Goal: Task Accomplishment & Management: Manage account settings

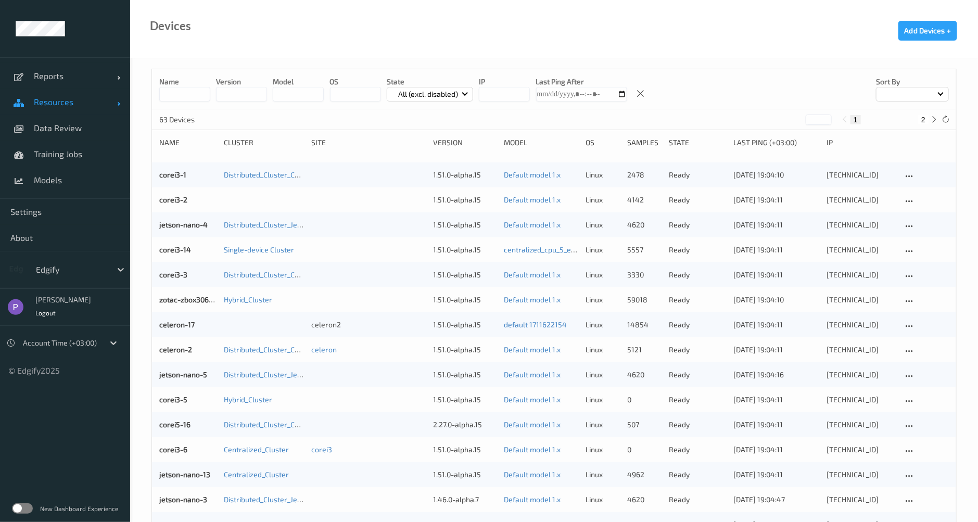
click at [48, 105] on span "Resources" at bounding box center [75, 102] width 83 height 10
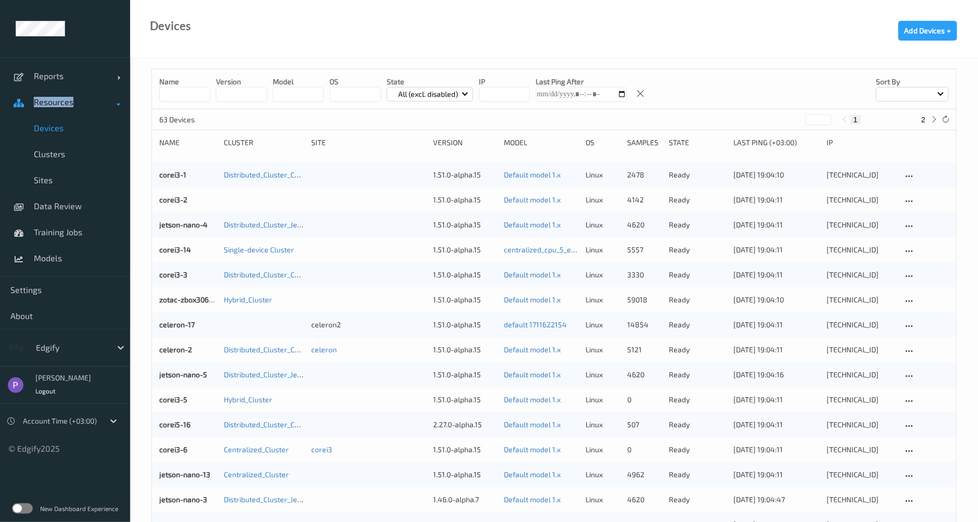
click at [48, 105] on span "Resources" at bounding box center [75, 102] width 83 height 10
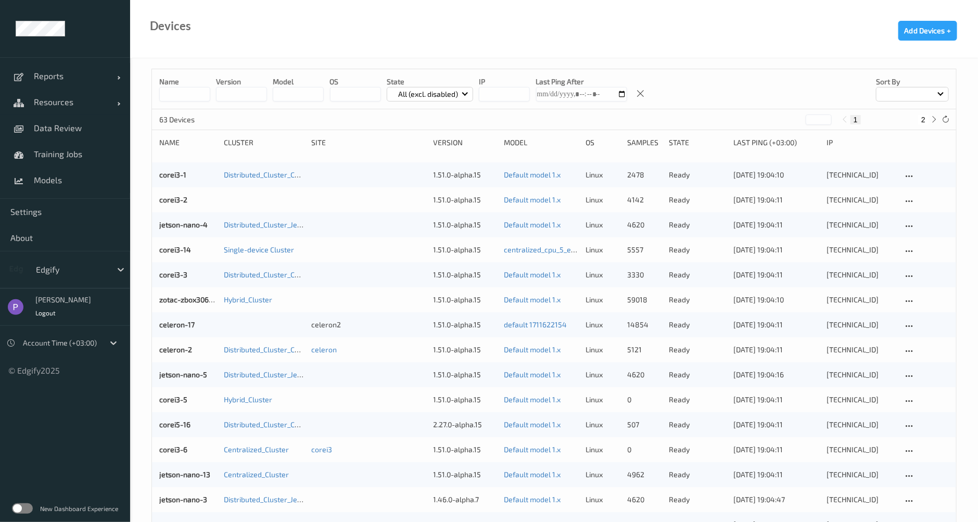
click at [19, 509] on label at bounding box center [22, 508] width 21 height 10
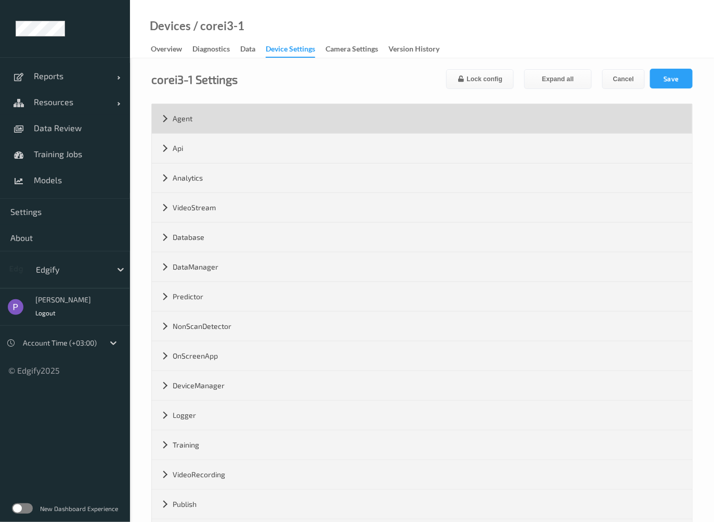
click at [202, 124] on div "Agent" at bounding box center [422, 118] width 541 height 29
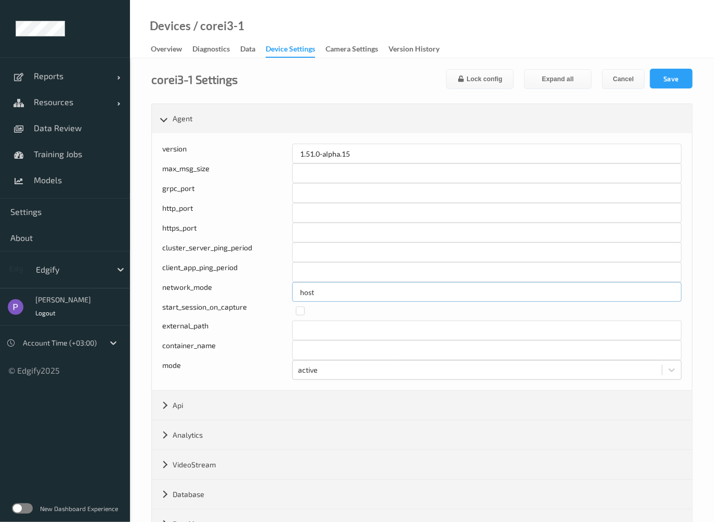
click at [326, 300] on input "host" at bounding box center [487, 292] width 390 height 20
type input "testtt"
click at [670, 84] on button "Save" at bounding box center [671, 79] width 43 height 20
click at [329, 298] on input "testtt" at bounding box center [487, 292] width 390 height 20
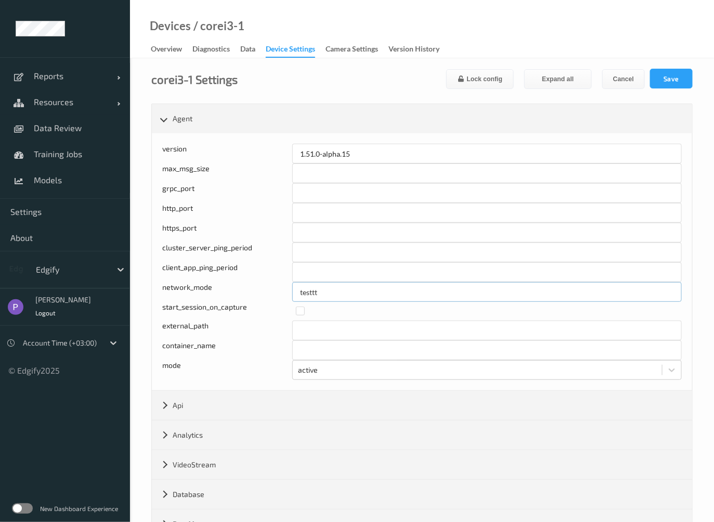
click at [329, 300] on input "testtt" at bounding box center [487, 292] width 390 height 20
click at [612, 76] on button "Cancel" at bounding box center [624, 79] width 43 height 20
type input "host"
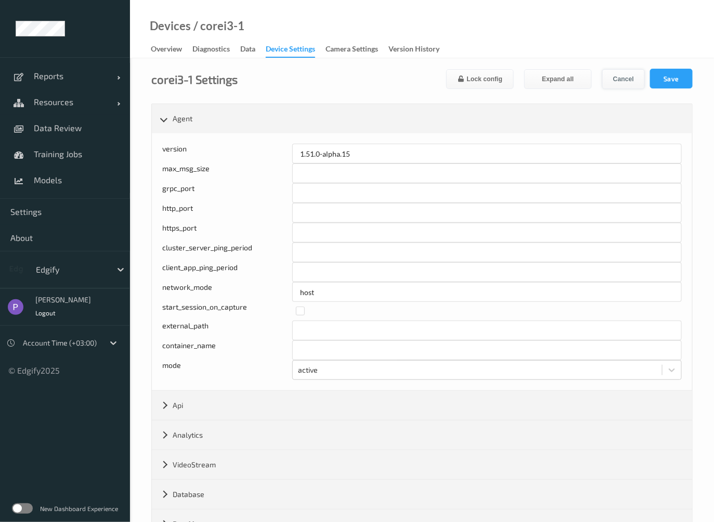
click at [608, 80] on button "Cancel" at bounding box center [624, 79] width 43 height 20
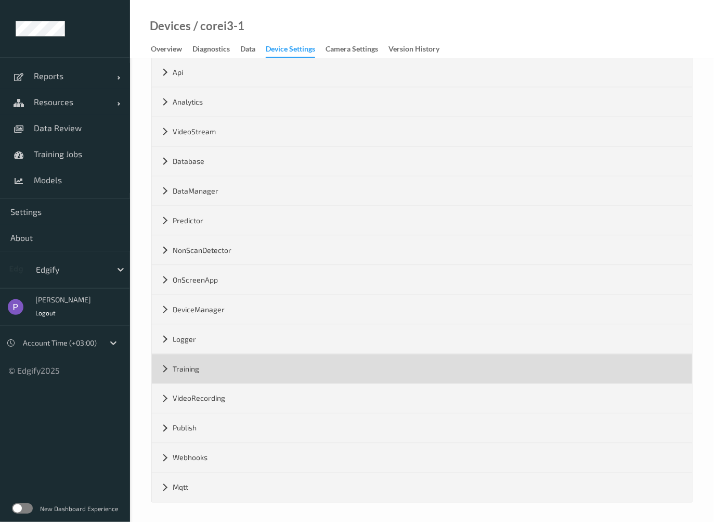
scroll to position [335, 0]
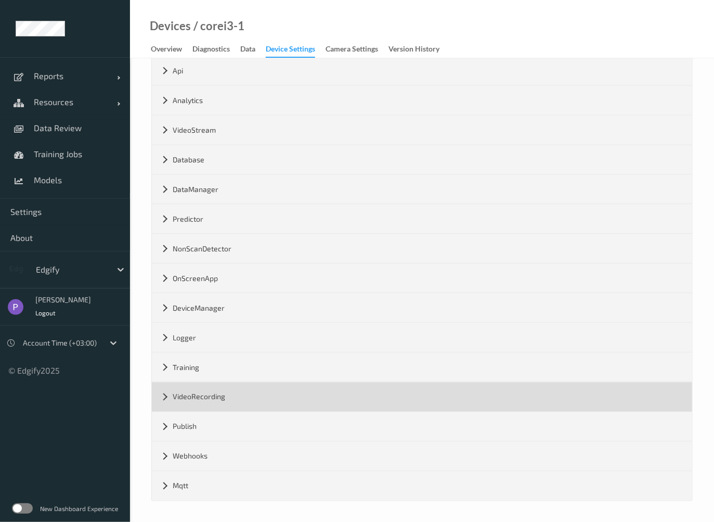
click at [186, 401] on div "VideoRecording" at bounding box center [422, 396] width 541 height 29
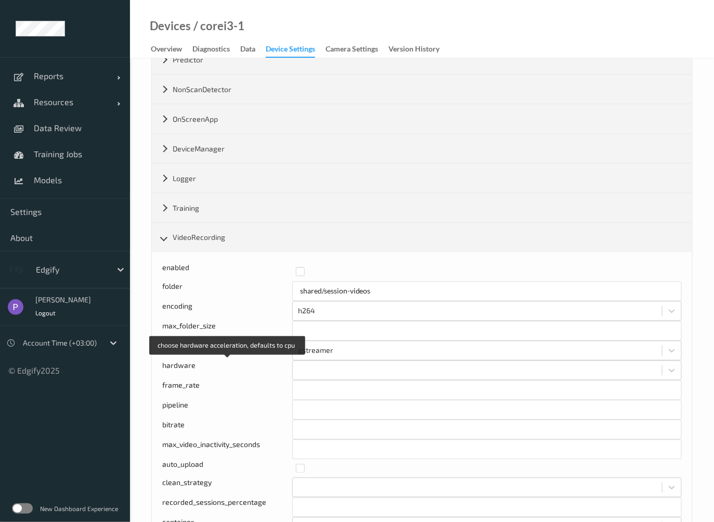
scroll to position [553, 0]
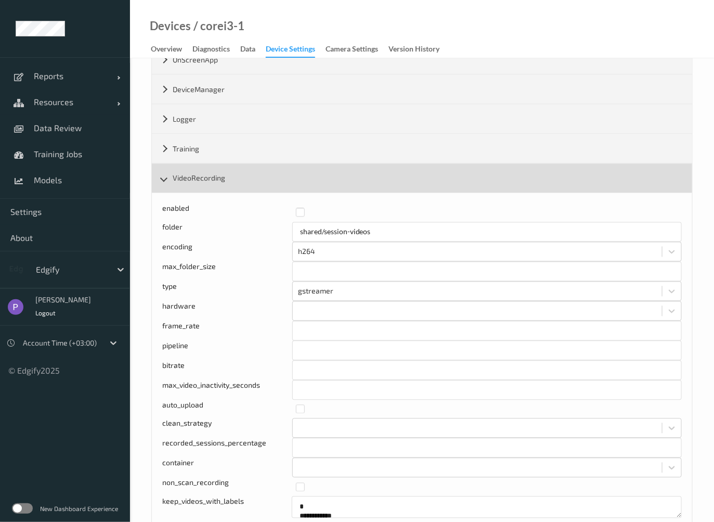
click at [207, 187] on div "VideoRecording" at bounding box center [422, 178] width 541 height 29
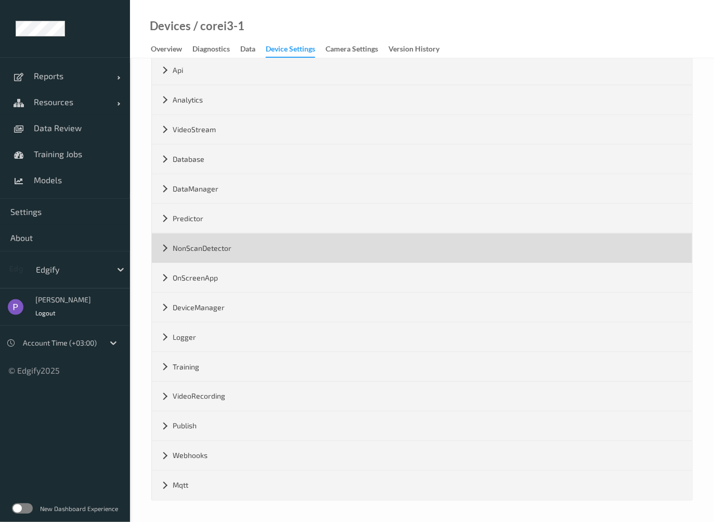
scroll to position [335, 0]
click at [209, 250] on div "NonScanDetector" at bounding box center [422, 248] width 541 height 29
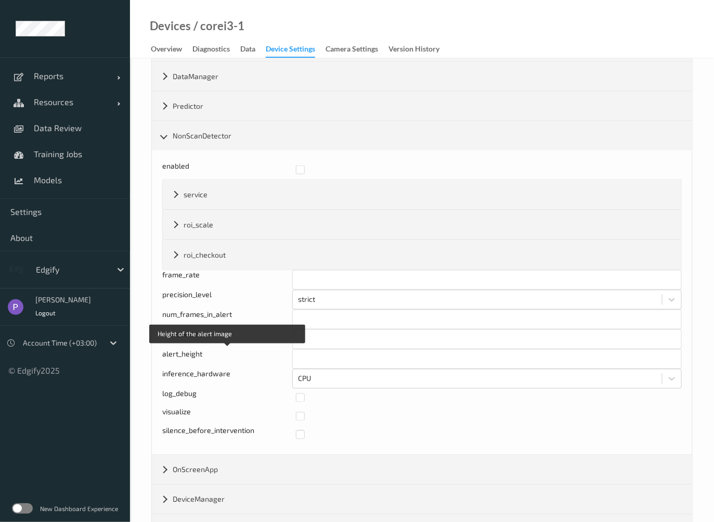
scroll to position [459, 0]
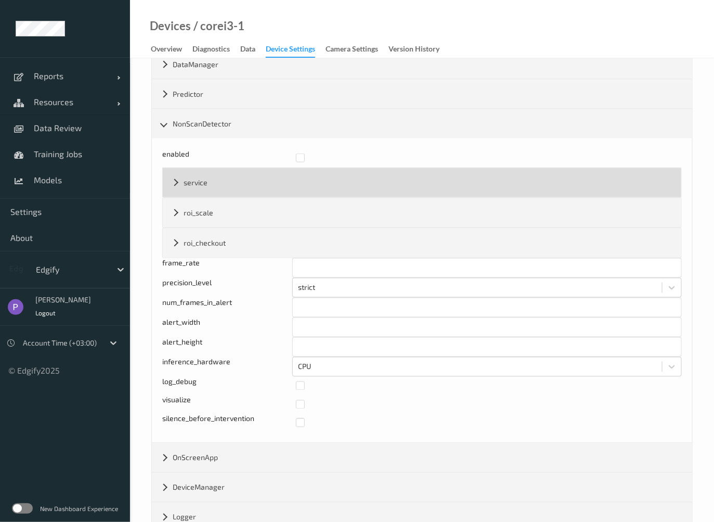
click at [254, 188] on div "service" at bounding box center [422, 182] width 519 height 29
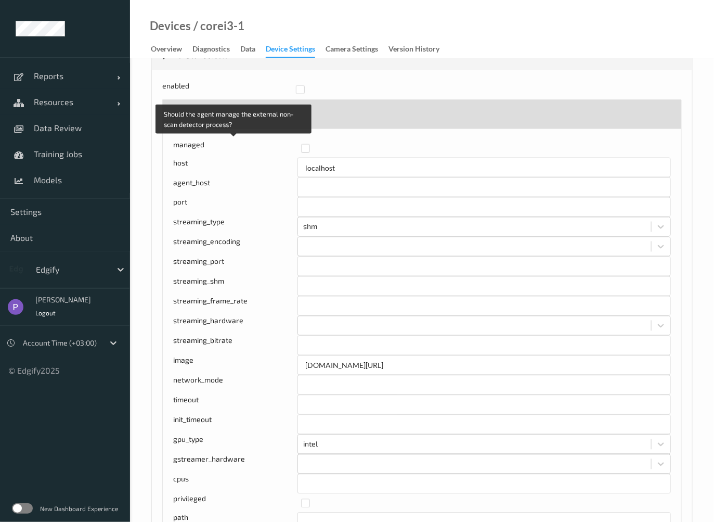
scroll to position [522, 0]
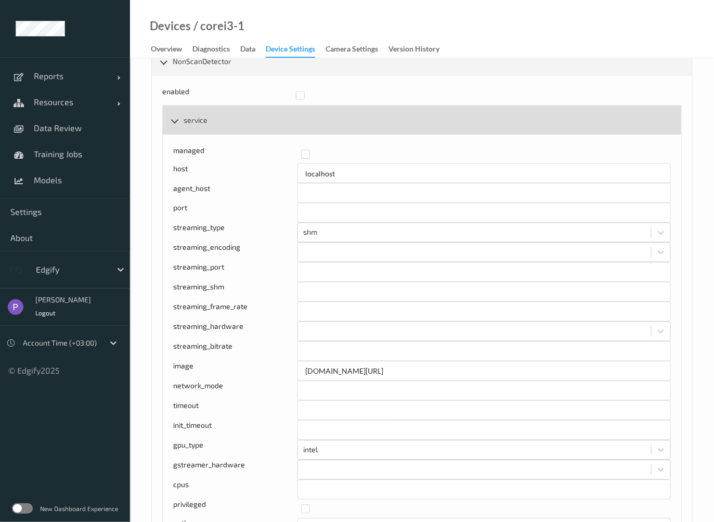
click at [196, 127] on div "service" at bounding box center [422, 120] width 519 height 29
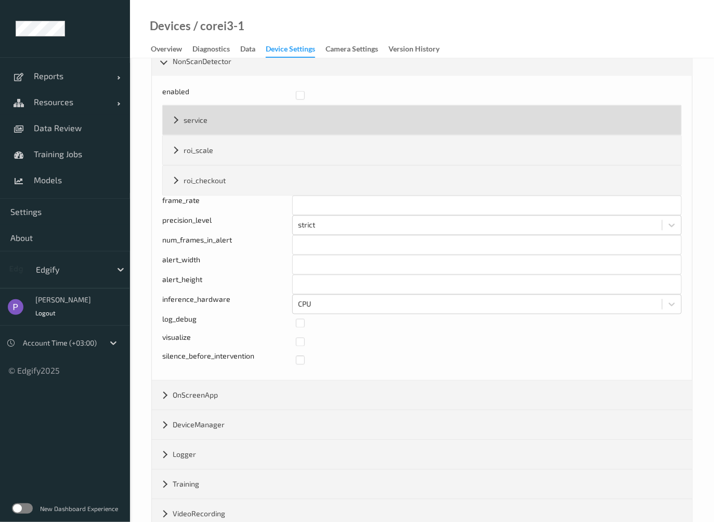
click at [196, 128] on div "service" at bounding box center [422, 120] width 519 height 29
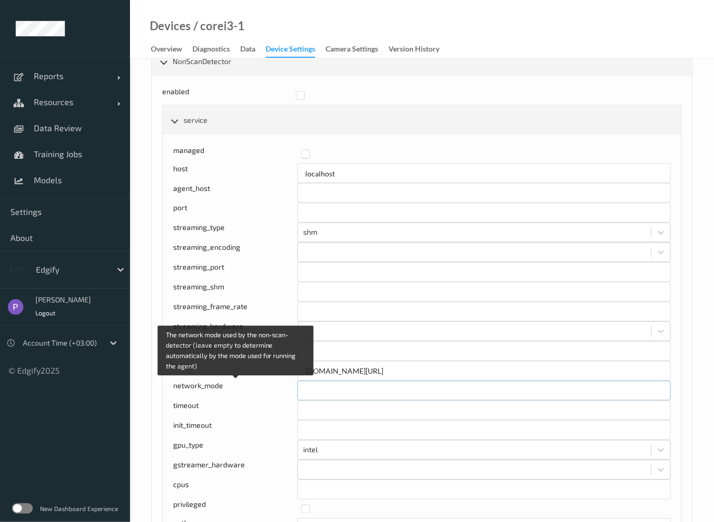
click at [311, 386] on input "text" at bounding box center [485, 391] width 374 height 20
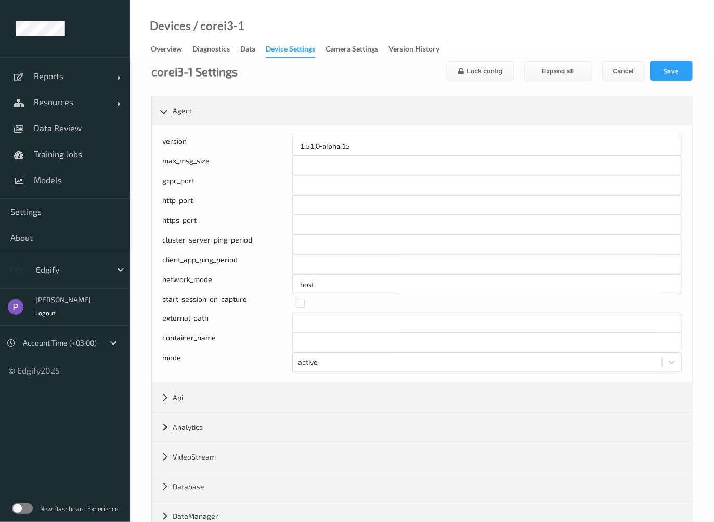
scroll to position [0, 0]
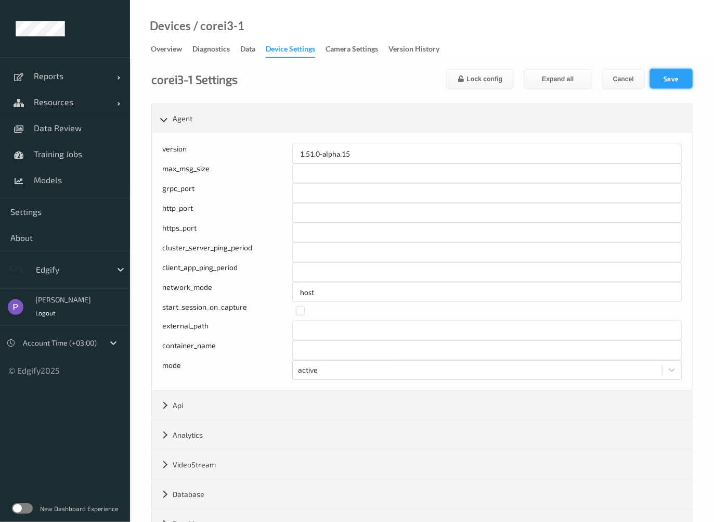
type input "test"
click at [685, 83] on button "Save" at bounding box center [671, 79] width 43 height 20
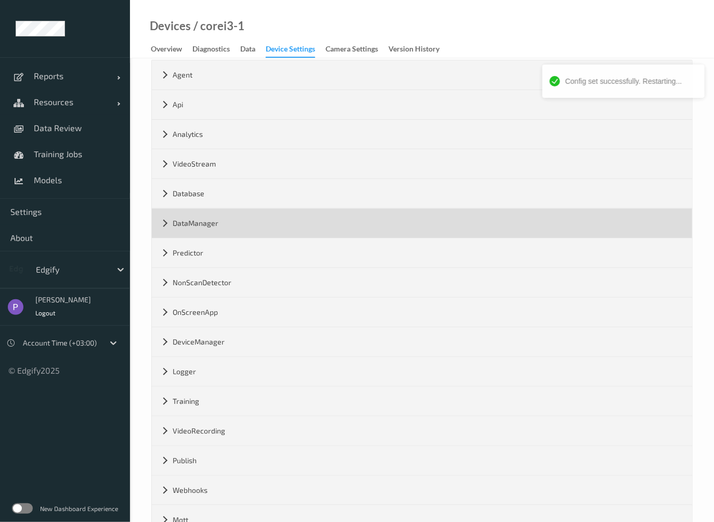
scroll to position [78, 0]
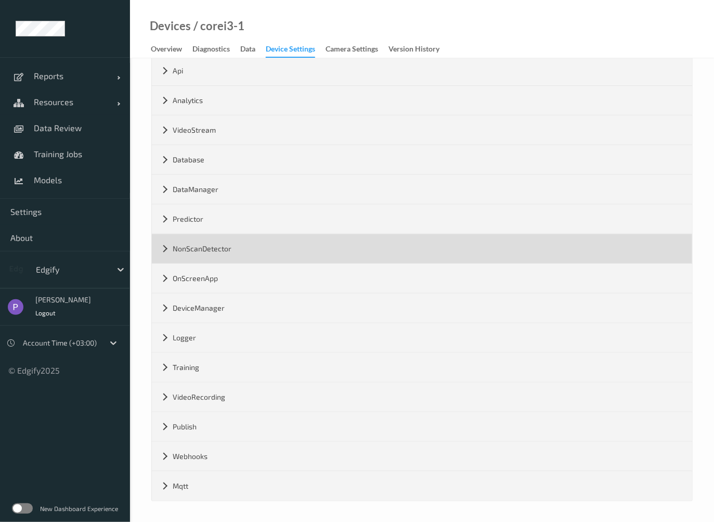
click at [201, 254] on div "NonScanDetector" at bounding box center [422, 248] width 541 height 29
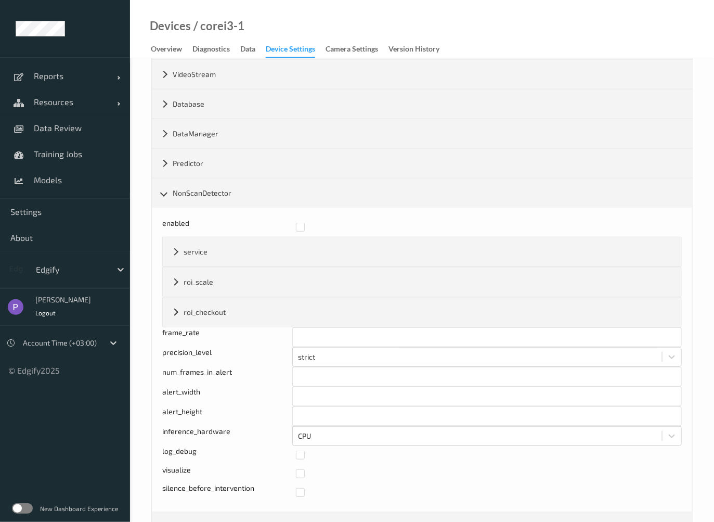
scroll to position [234, 0]
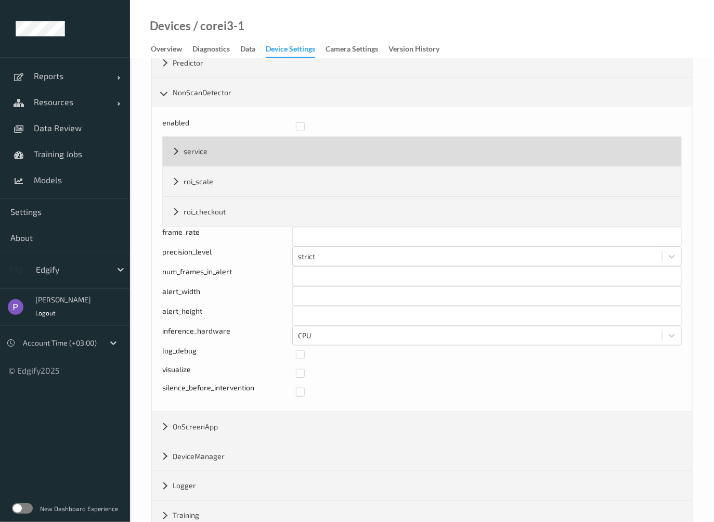
click at [212, 155] on div "service" at bounding box center [422, 151] width 519 height 29
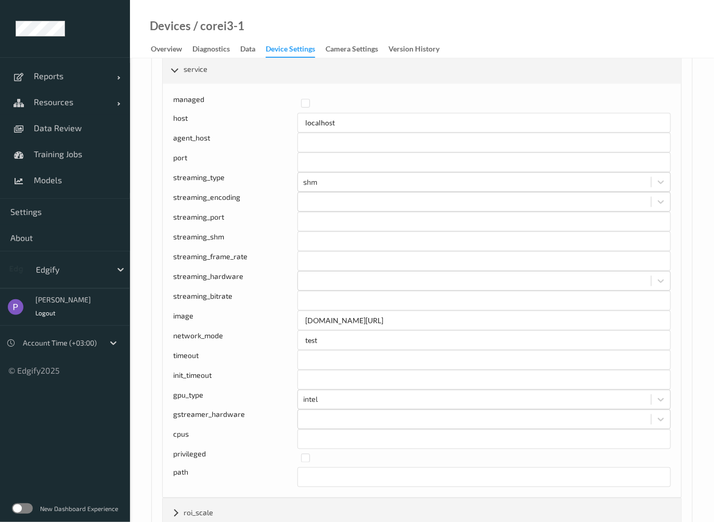
scroll to position [327, 0]
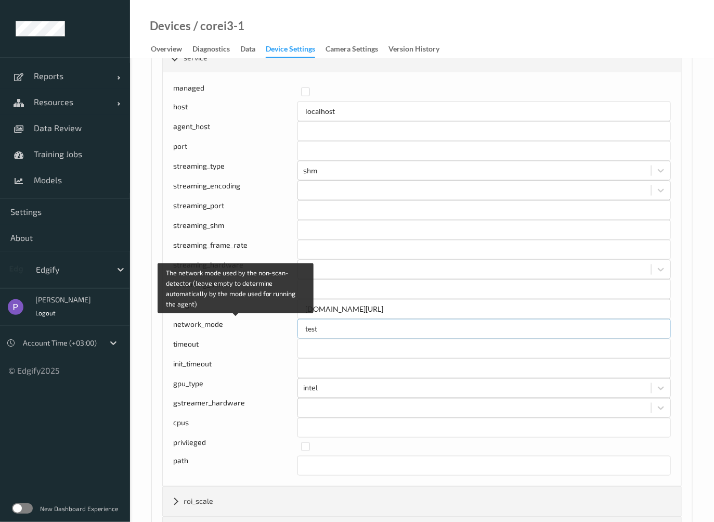
click at [309, 326] on input "test" at bounding box center [485, 329] width 374 height 20
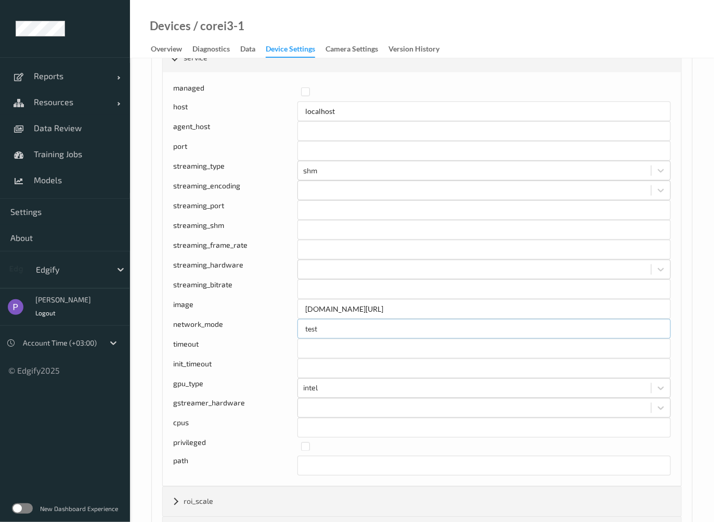
click at [309, 326] on input "test" at bounding box center [485, 329] width 374 height 20
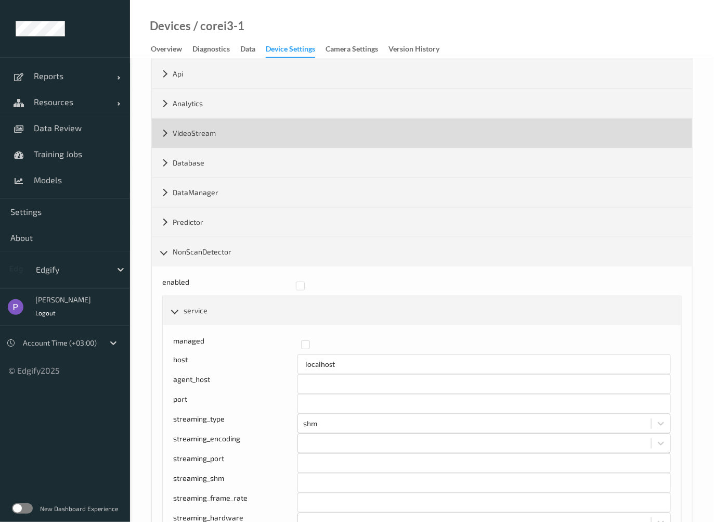
scroll to position [0, 0]
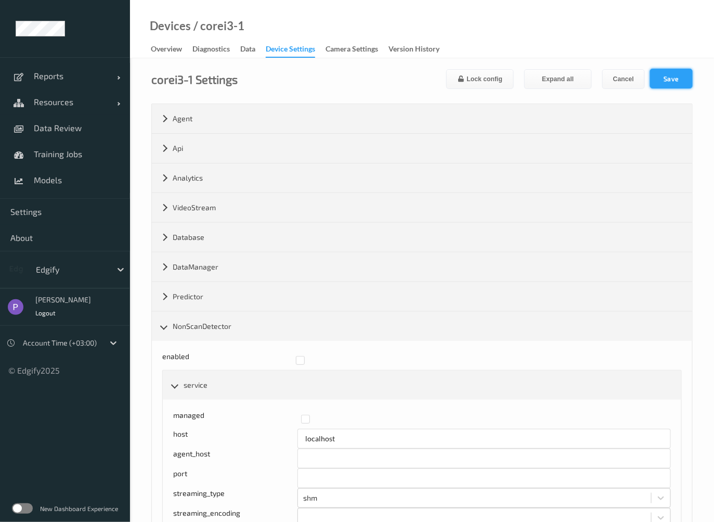
click at [680, 79] on button "Save" at bounding box center [671, 79] width 43 height 20
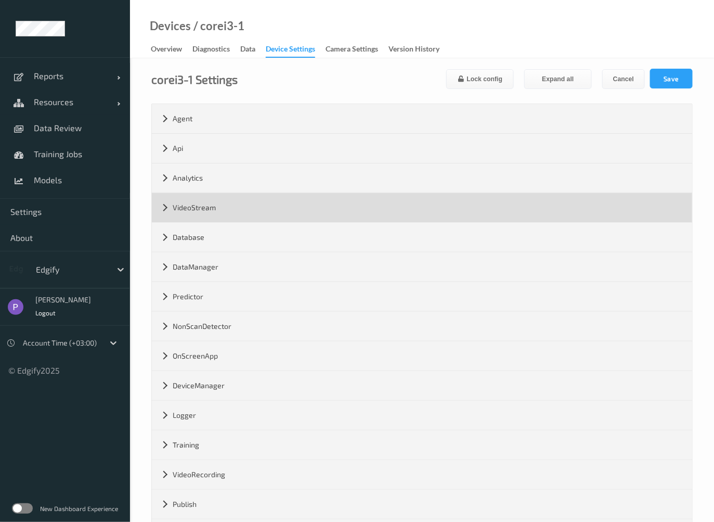
click at [216, 211] on div "VideoStream" at bounding box center [422, 207] width 541 height 29
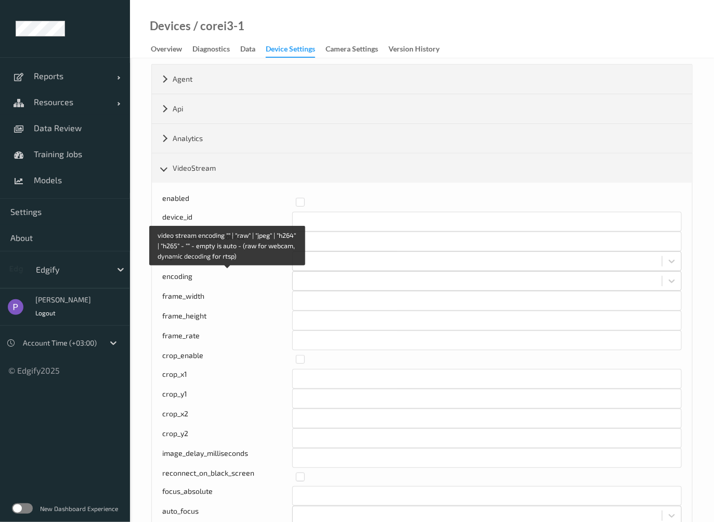
scroll to position [31, 0]
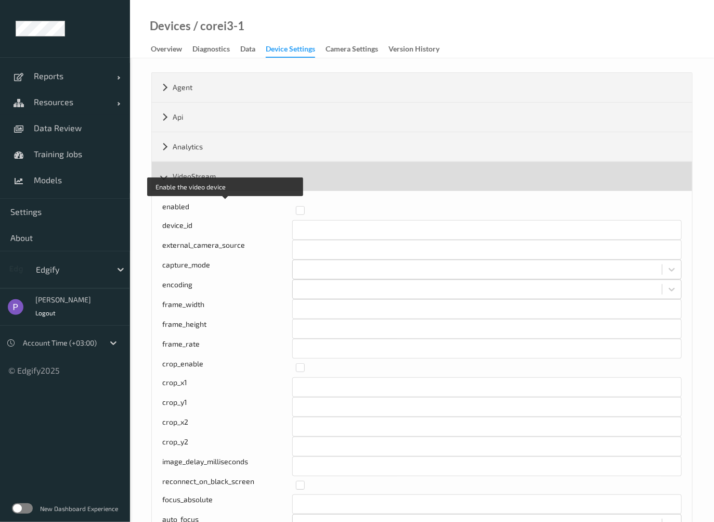
click at [207, 179] on div "VideoStream" at bounding box center [422, 176] width 541 height 29
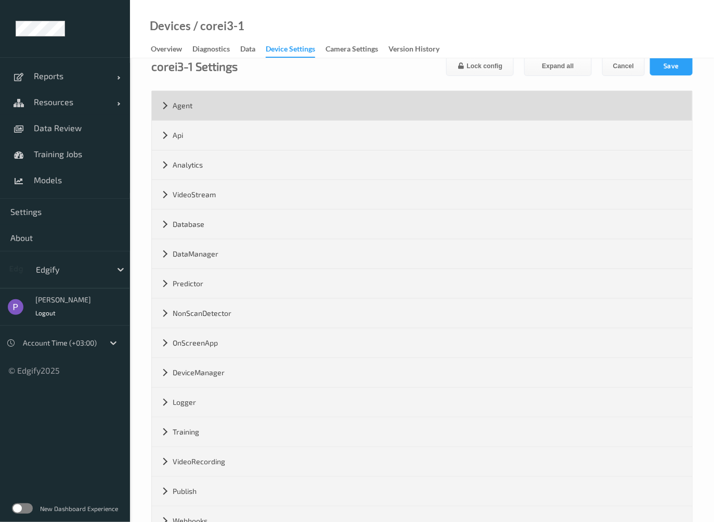
scroll to position [0, 0]
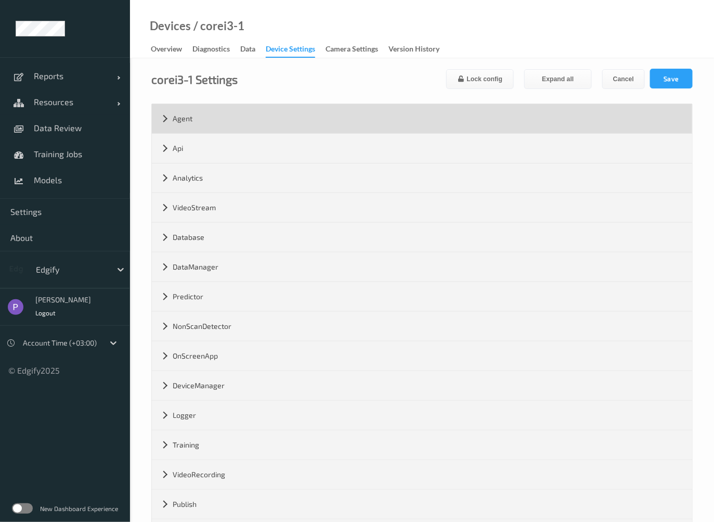
click at [207, 113] on div "Agent" at bounding box center [422, 118] width 541 height 29
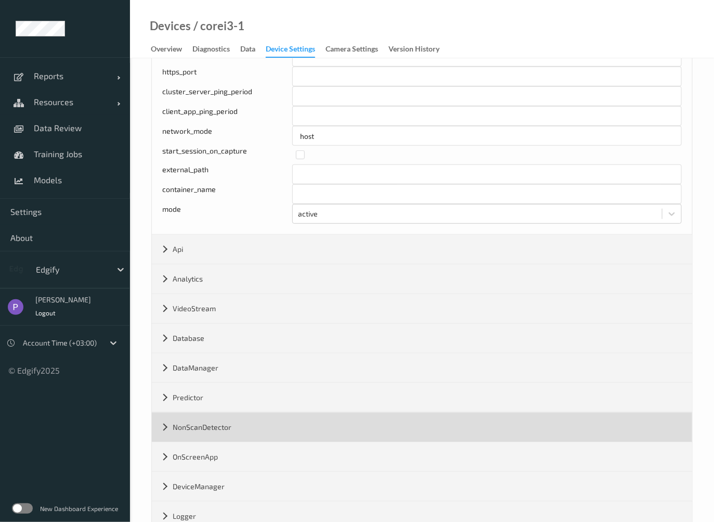
click at [219, 432] on div "NonScanDetector" at bounding box center [422, 427] width 541 height 29
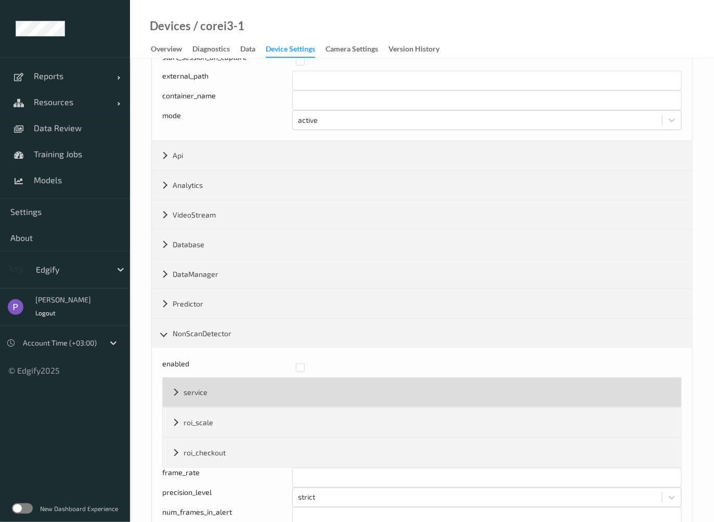
click at [206, 398] on div "service" at bounding box center [422, 392] width 519 height 29
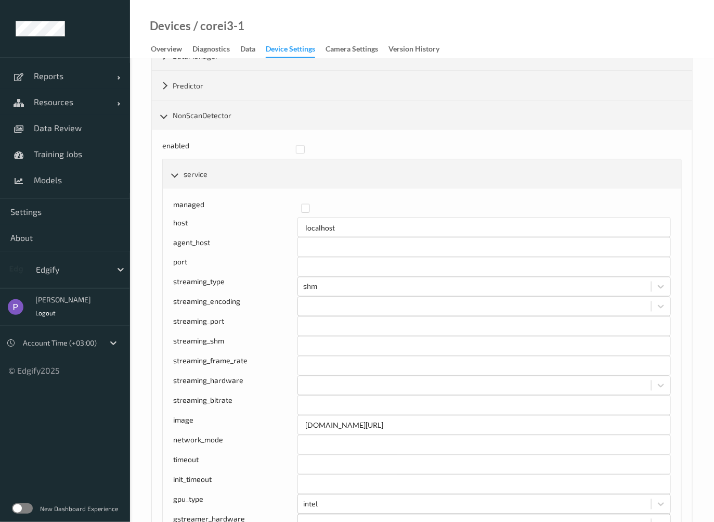
scroll to position [468, 0]
